Goal: Register for event/course

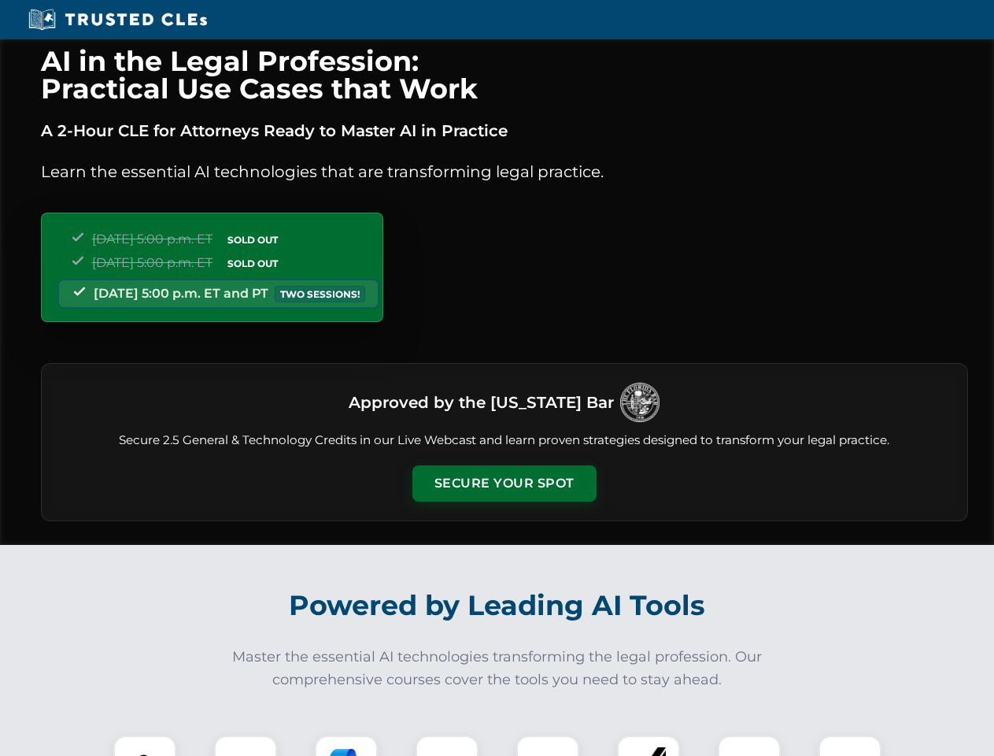
click at [504, 483] on button "Secure Your Spot" at bounding box center [504, 483] width 184 height 36
click at [145, 745] on img at bounding box center [145, 767] width 46 height 46
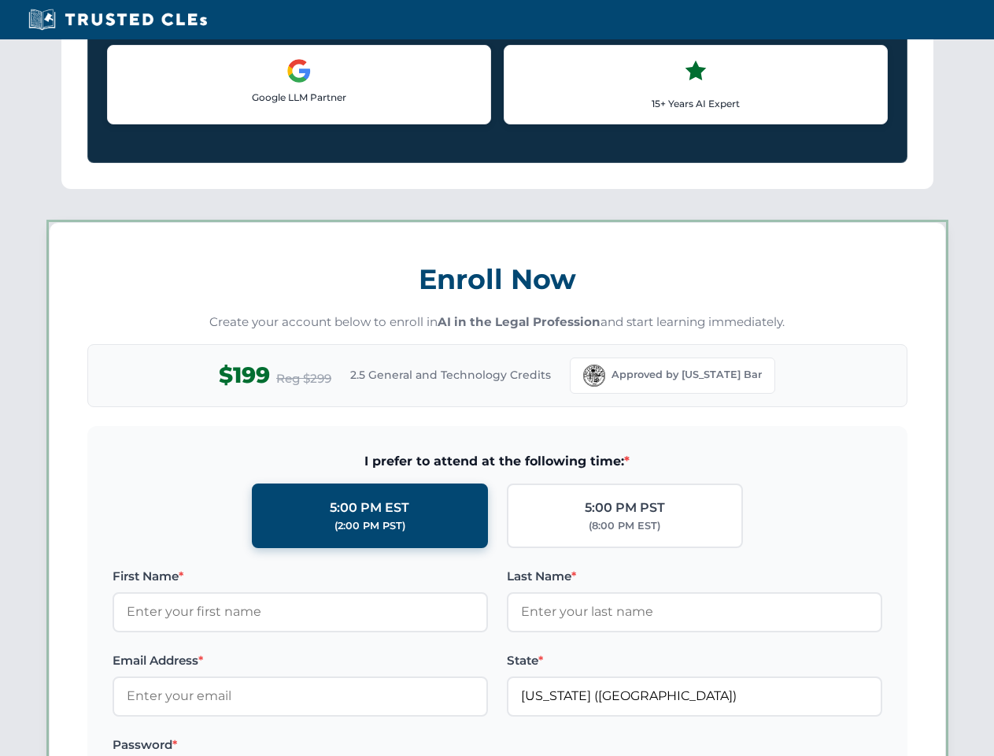
click at [346, 745] on label "Password *" at bounding box center [300, 744] width 375 height 19
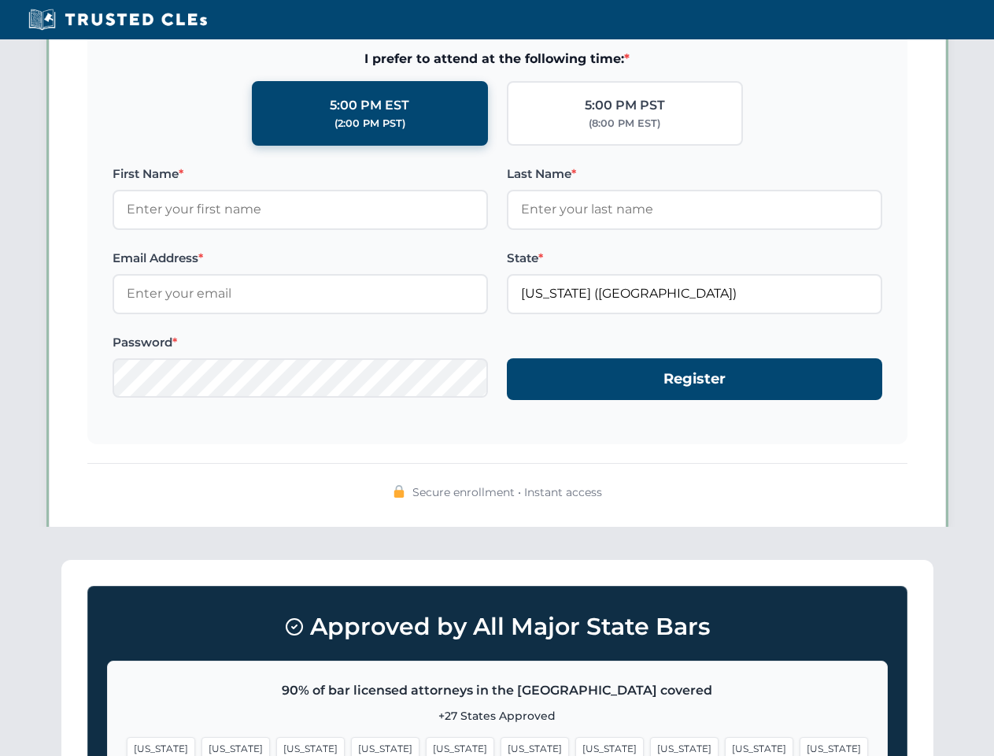
click at [725, 745] on span "[US_STATE]" at bounding box center [759, 748] width 68 height 23
